Goal: Transaction & Acquisition: Obtain resource

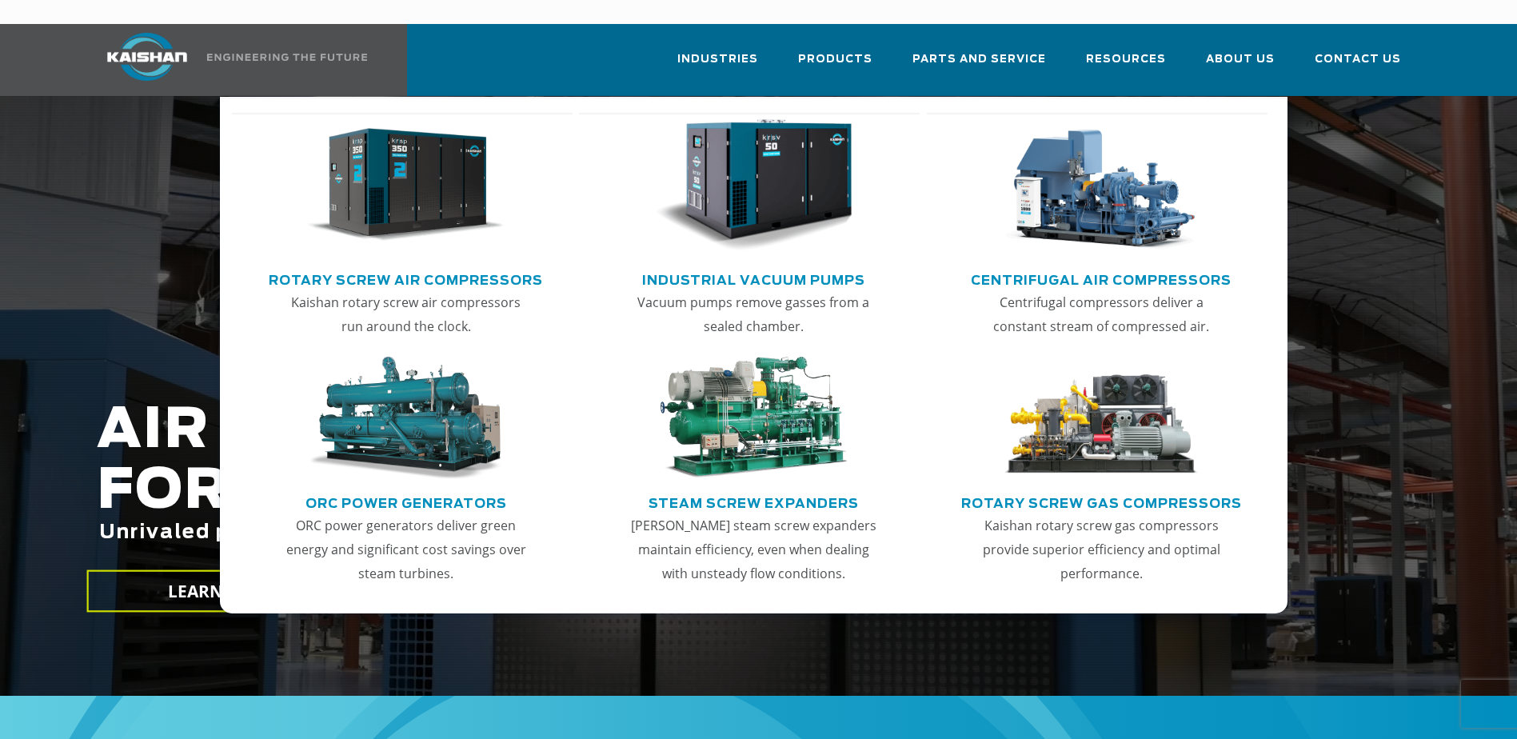
click at [406, 266] on link "Rotary Screw Air Compressors" at bounding box center [406, 278] width 274 height 24
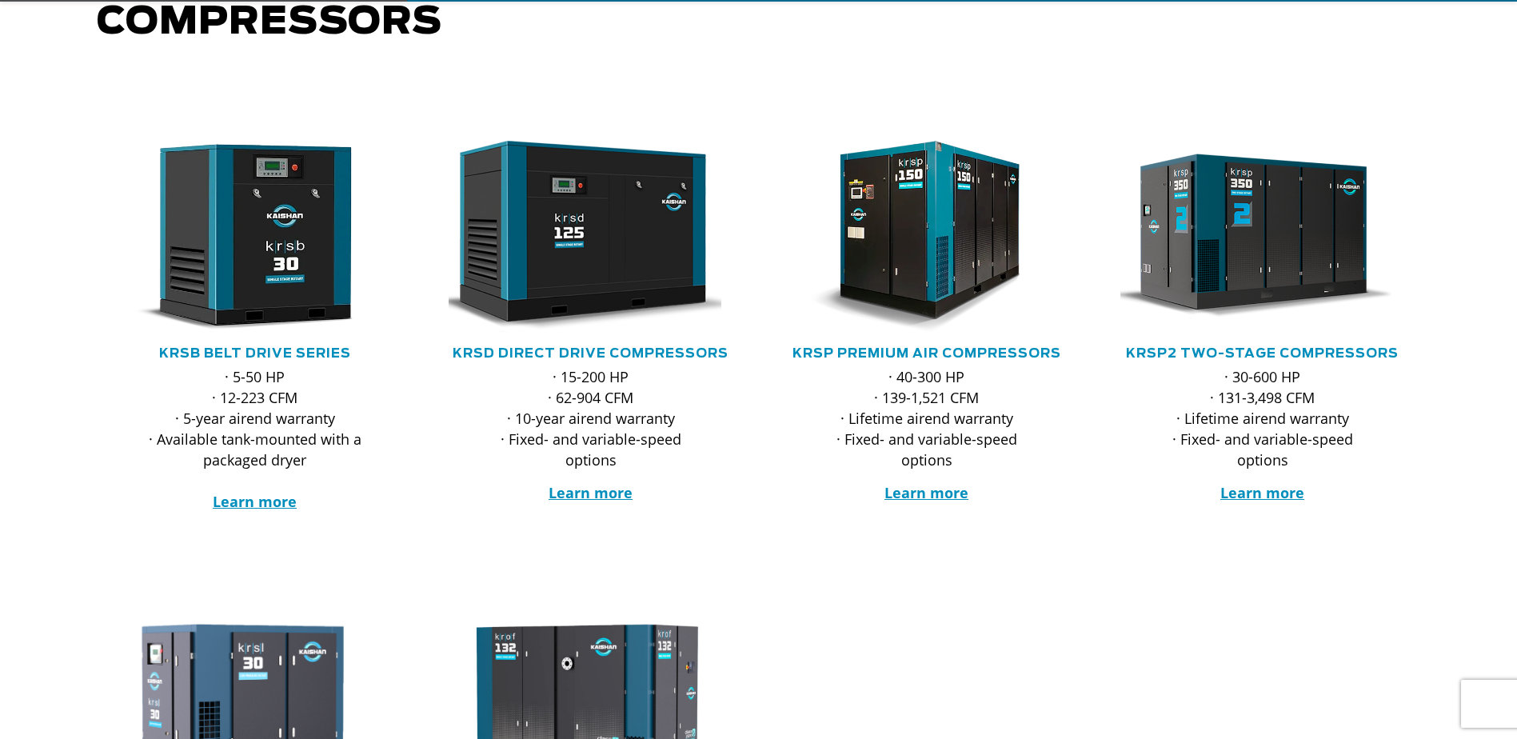
scroll to position [240, 0]
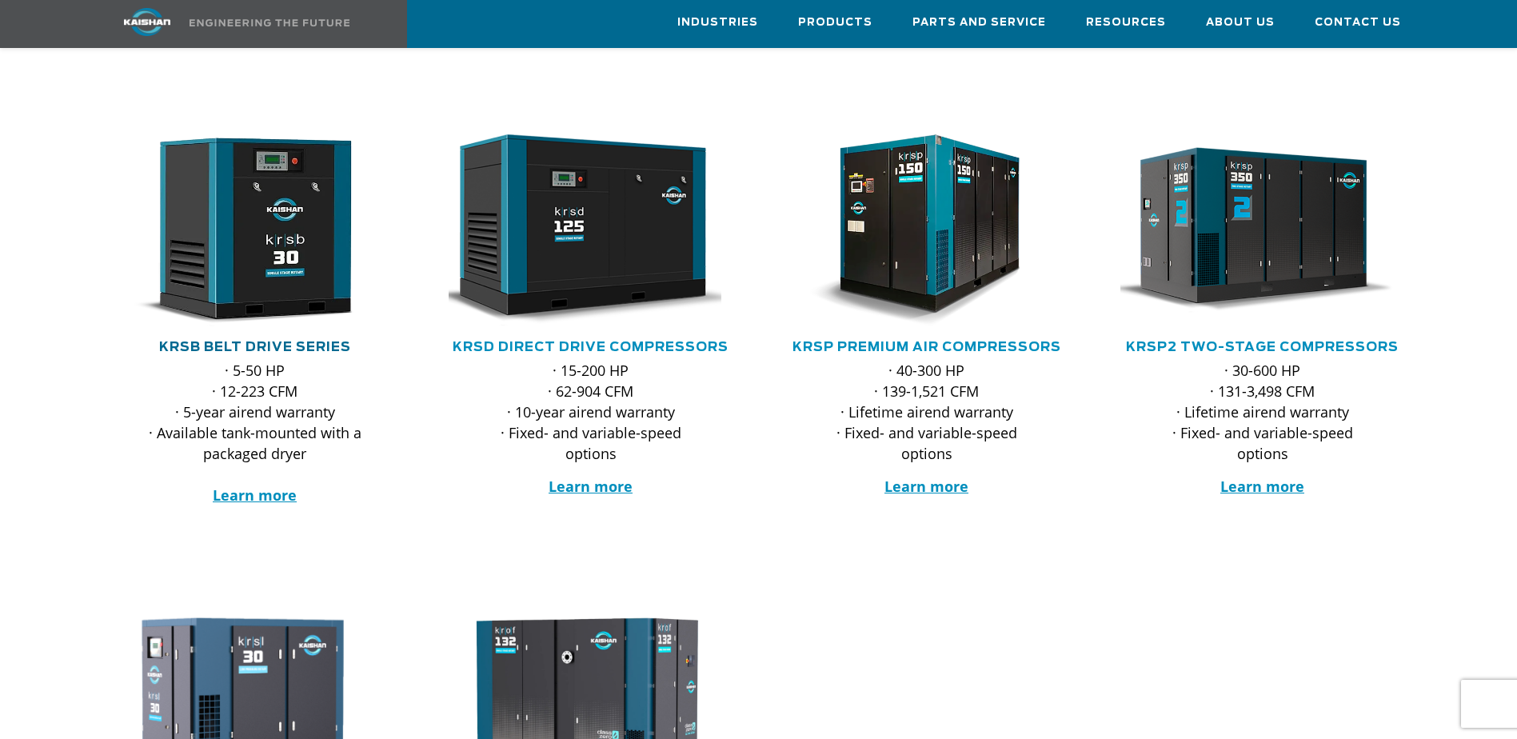
click at [292, 341] on link "KRSB Belt Drive Series" at bounding box center [255, 347] width 192 height 13
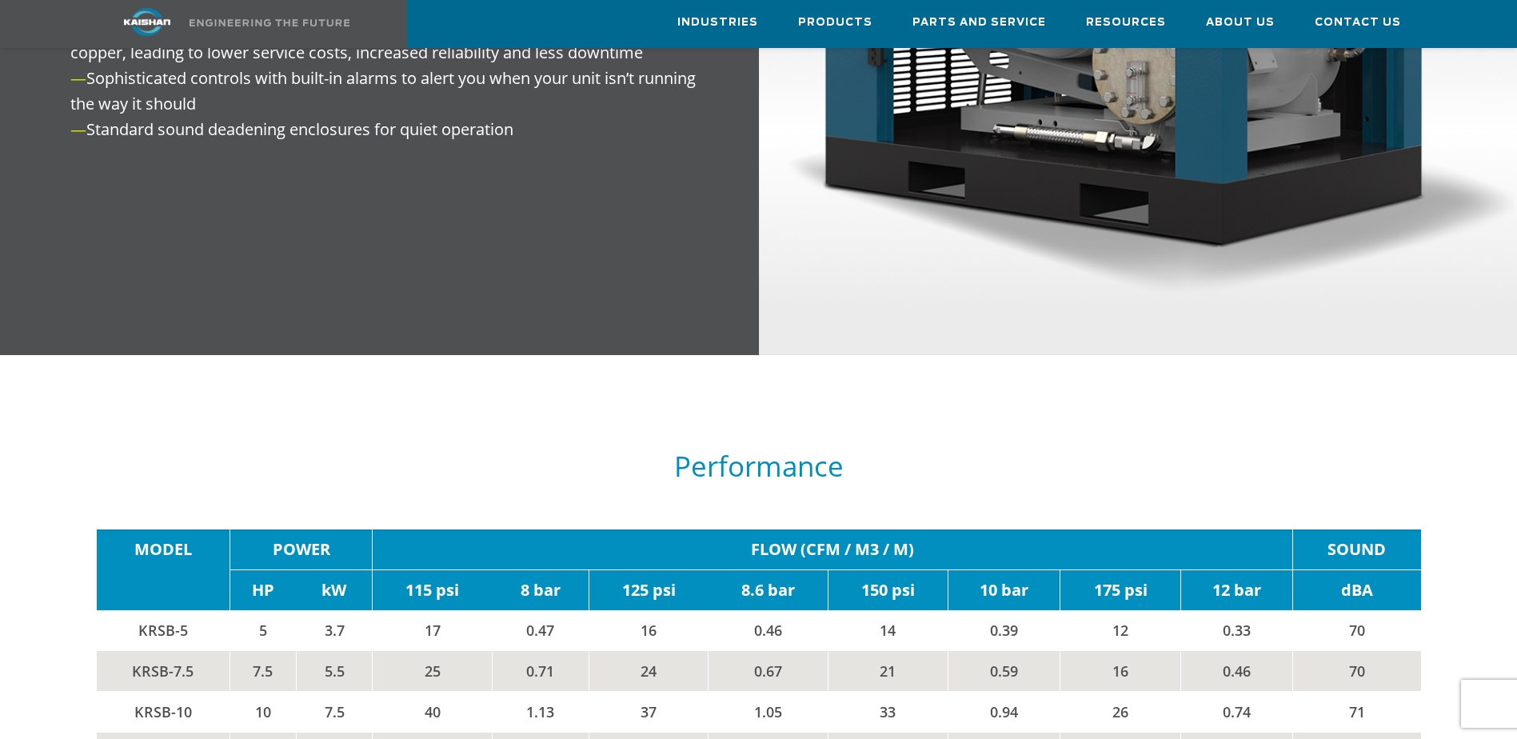
scroll to position [2799, 0]
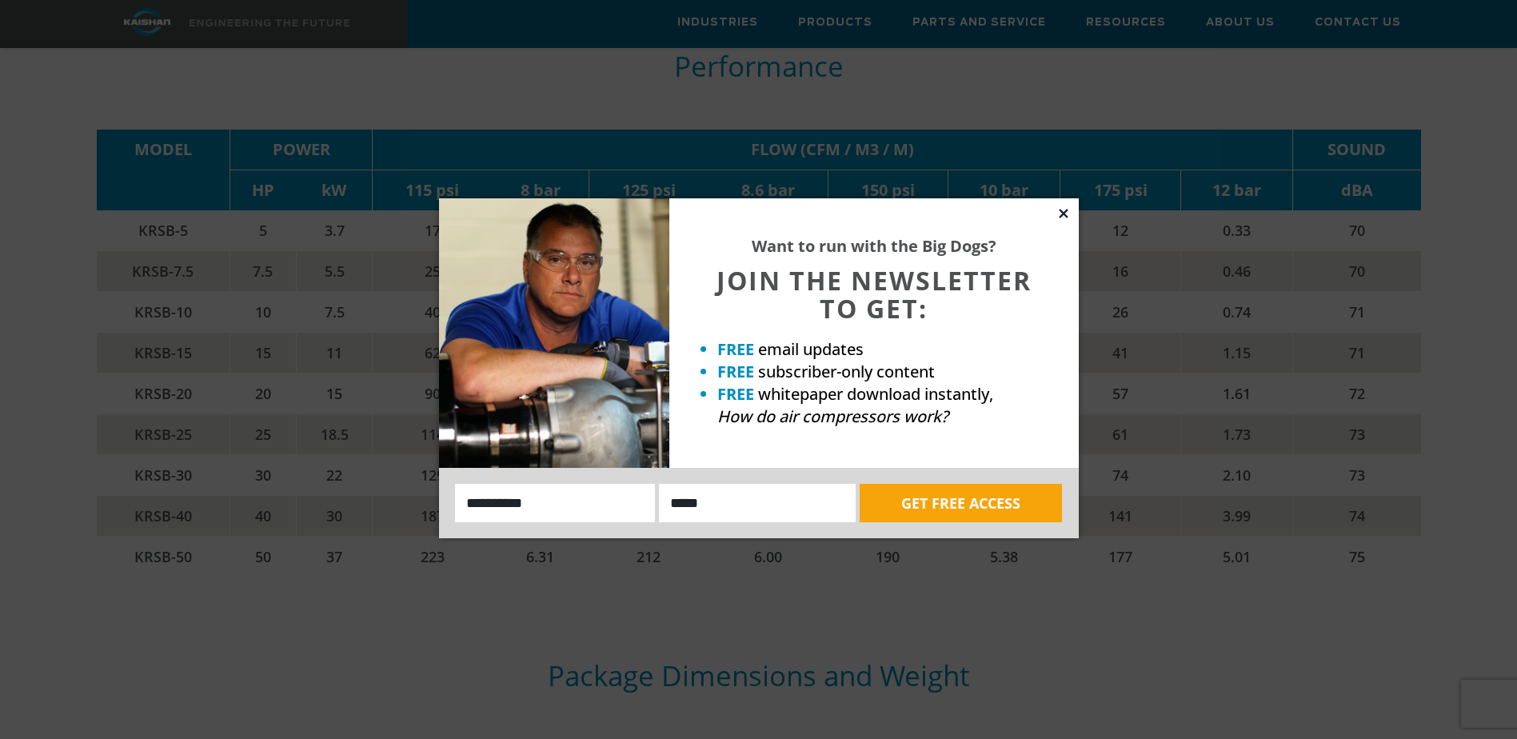
click at [1064, 215] on icon at bounding box center [1064, 213] width 14 height 14
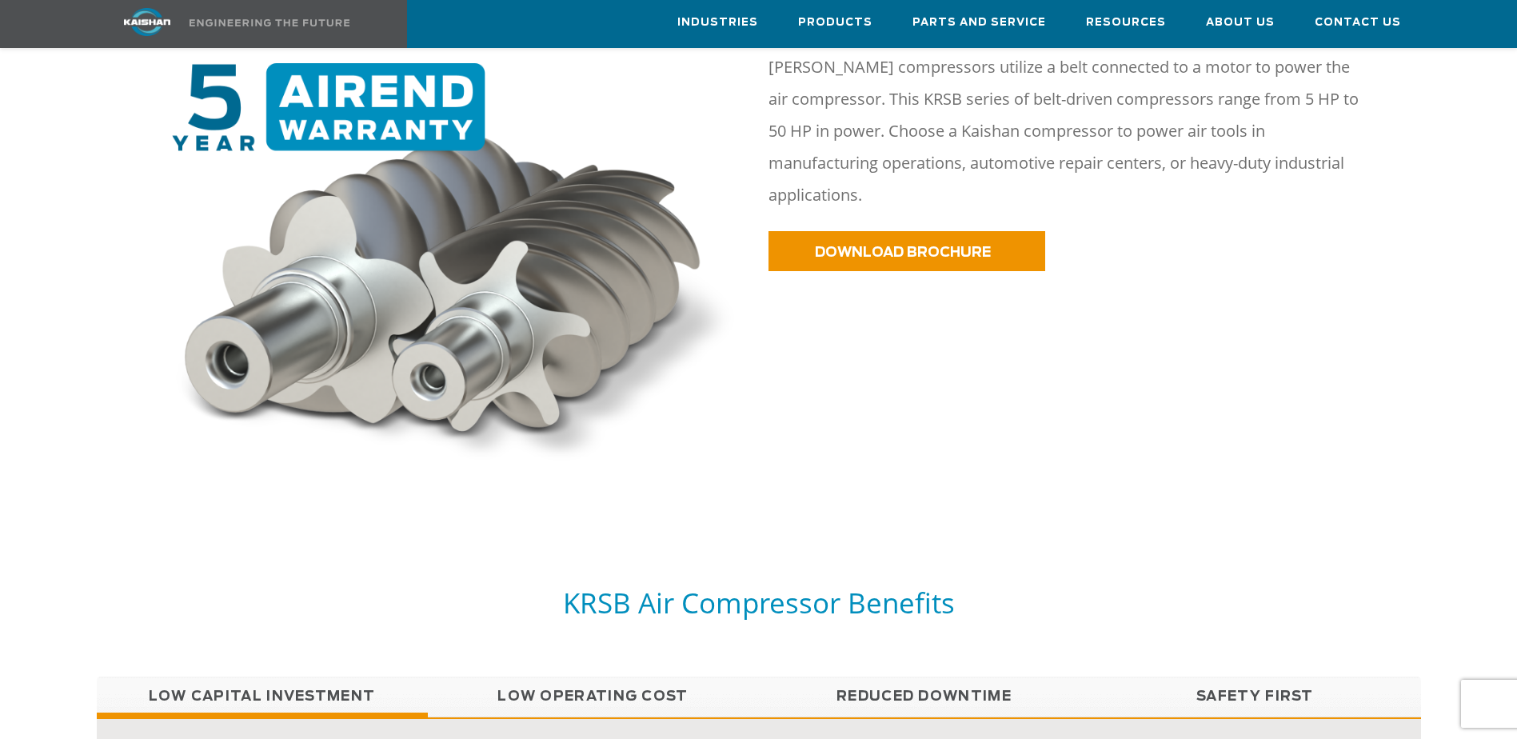
scroll to position [960, 0]
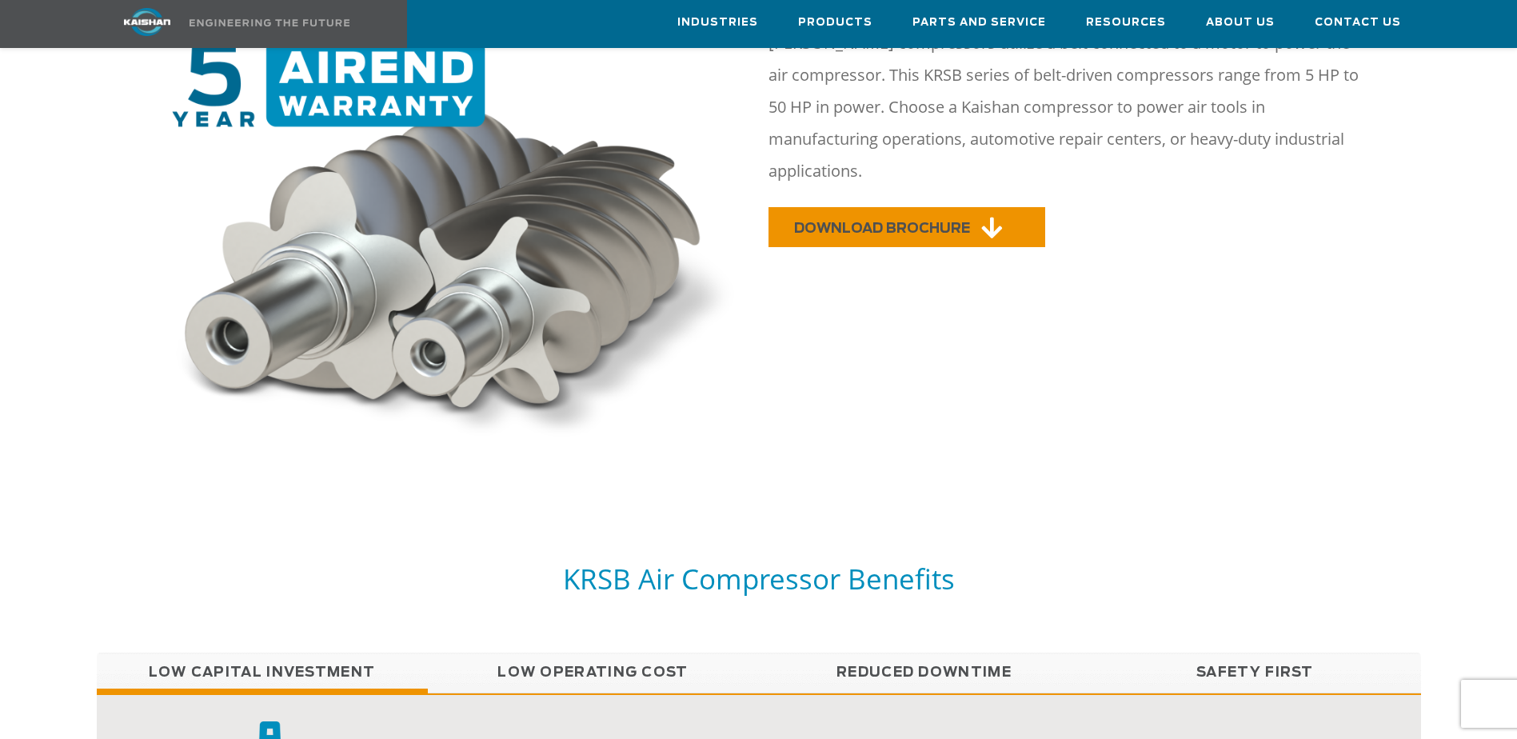
click at [944, 222] on span "DOWNLOAD BROCHURE" at bounding box center [882, 229] width 176 height 14
